Goal: Transaction & Acquisition: Subscribe to service/newsletter

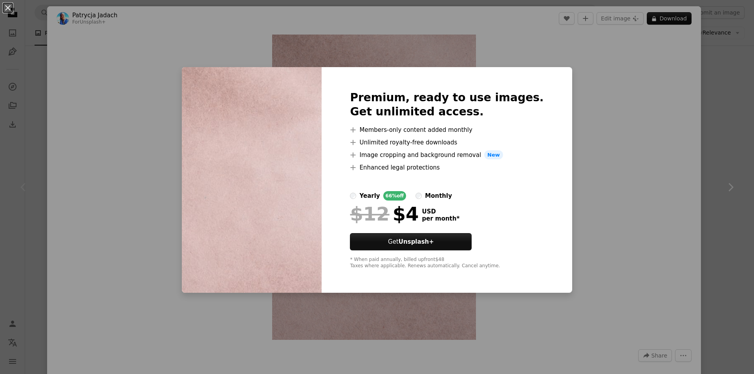
click at [572, 64] on div "An X shape Premium, ready to use images. Get unlimited access. A plus sign Memb…" at bounding box center [377, 187] width 754 height 374
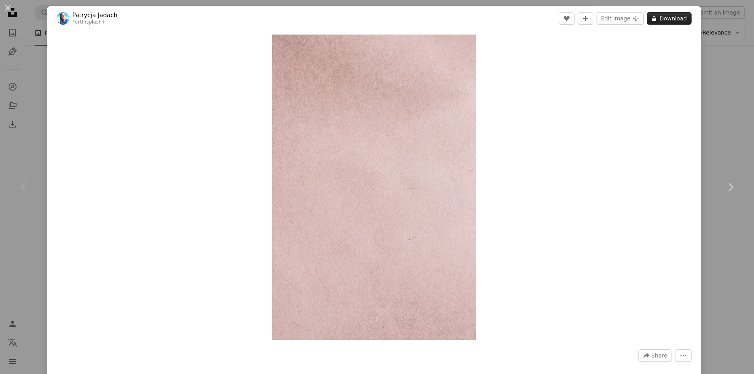
click at [668, 19] on button "A lock Download" at bounding box center [669, 18] width 45 height 13
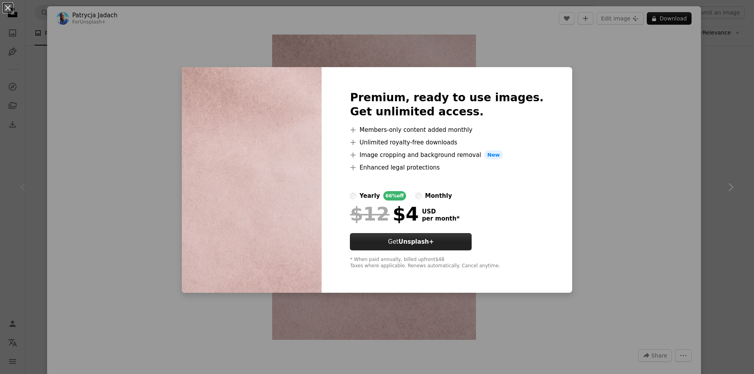
click at [462, 234] on button "Get Unsplash+" at bounding box center [411, 241] width 122 height 17
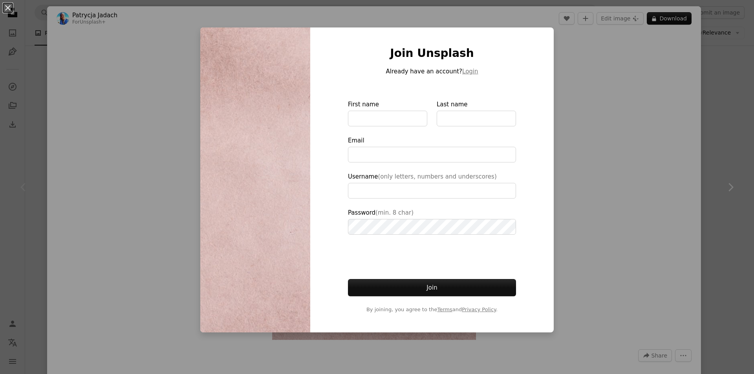
click at [600, 96] on div "An X shape Join Unsplash Already have an account? Login First name Last name Em…" at bounding box center [377, 187] width 754 height 374
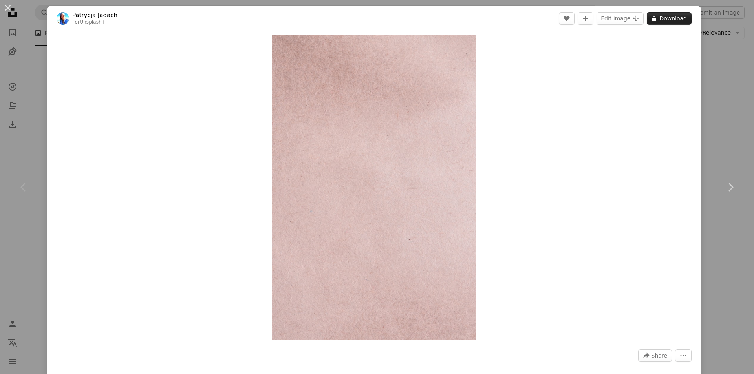
click at [659, 17] on button "A lock Download" at bounding box center [669, 18] width 45 height 13
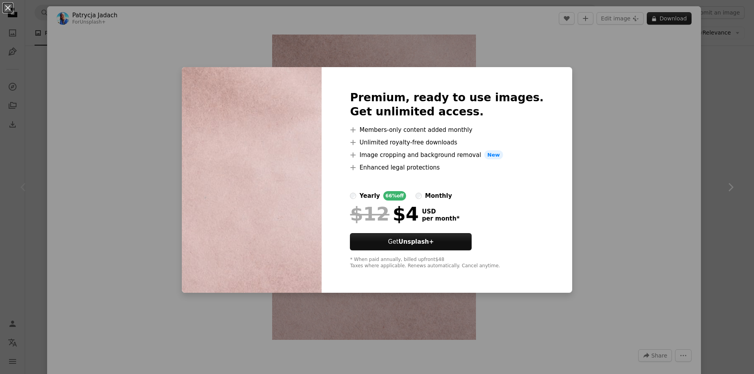
click at [659, 17] on div "An X shape Premium, ready to use images. Get unlimited access. A plus sign Memb…" at bounding box center [377, 187] width 754 height 374
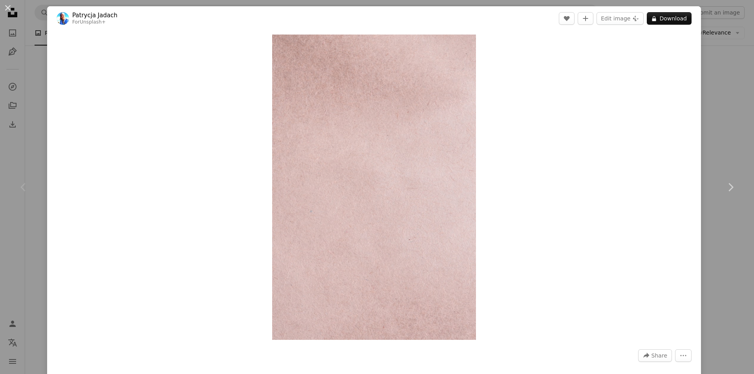
drag, startPoint x: 118, startPoint y: 54, endPoint x: 694, endPoint y: 55, distance: 575.7
click at [694, 55] on div "Zoom in" at bounding box center [374, 187] width 654 height 313
click at [433, 98] on img "Zoom in on this image" at bounding box center [374, 187] width 204 height 305
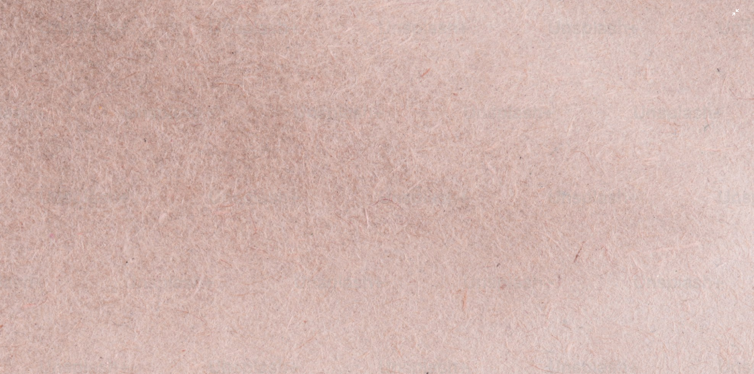
scroll to position [370, 0]
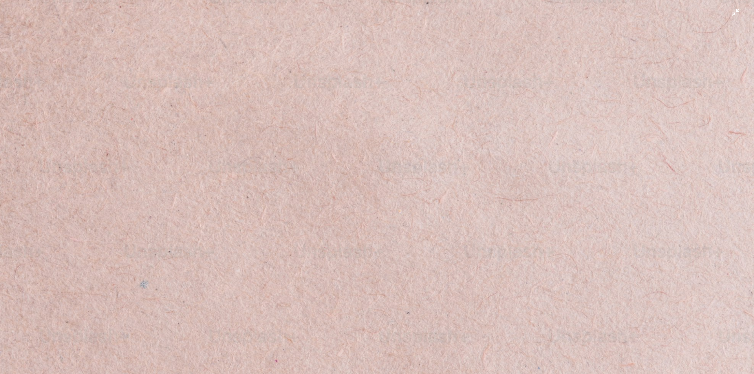
click at [437, 80] on img "Zoom out on this image" at bounding box center [377, 195] width 755 height 1132
